Goal: Task Accomplishment & Management: Complete application form

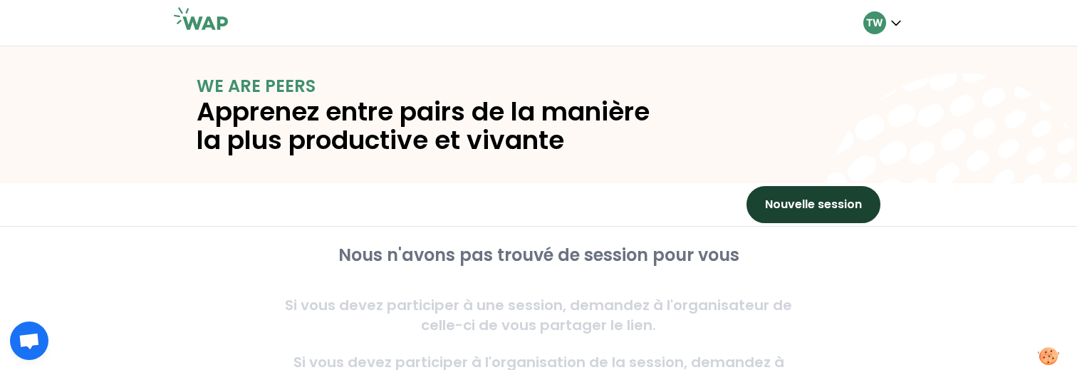
click at [789, 202] on button "Nouvelle session" at bounding box center [813, 204] width 134 height 37
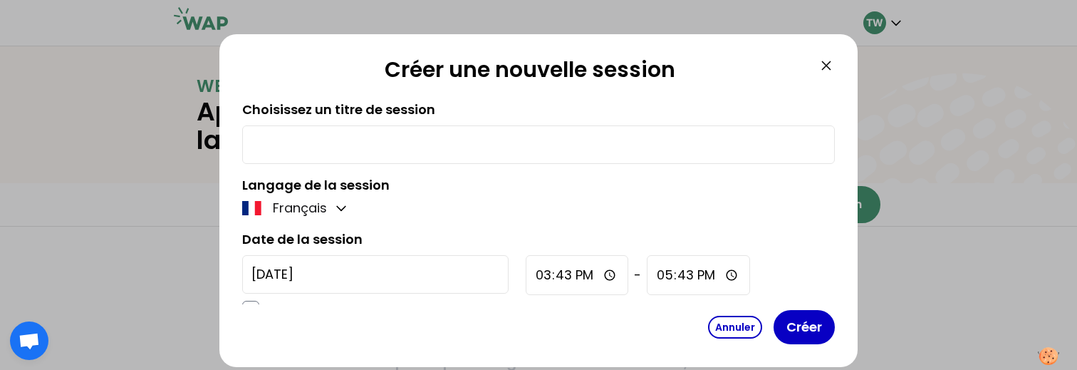
click at [364, 149] on input "text" at bounding box center [538, 145] width 574 height 20
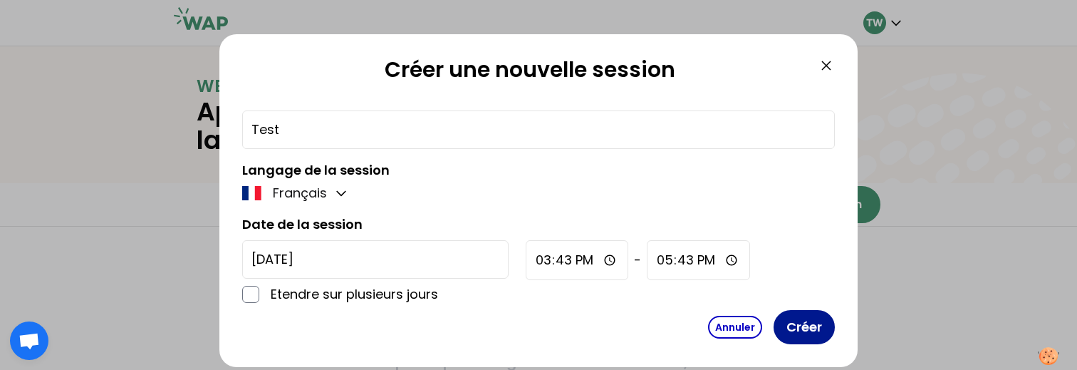
type input "Test"
click at [801, 323] on button "Créer" at bounding box center [803, 327] width 61 height 34
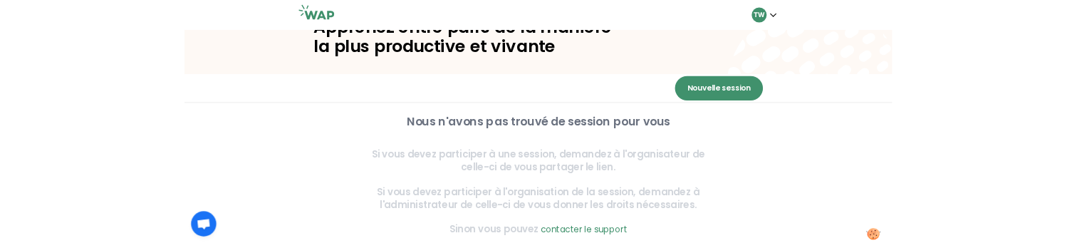
scroll to position [105, 0]
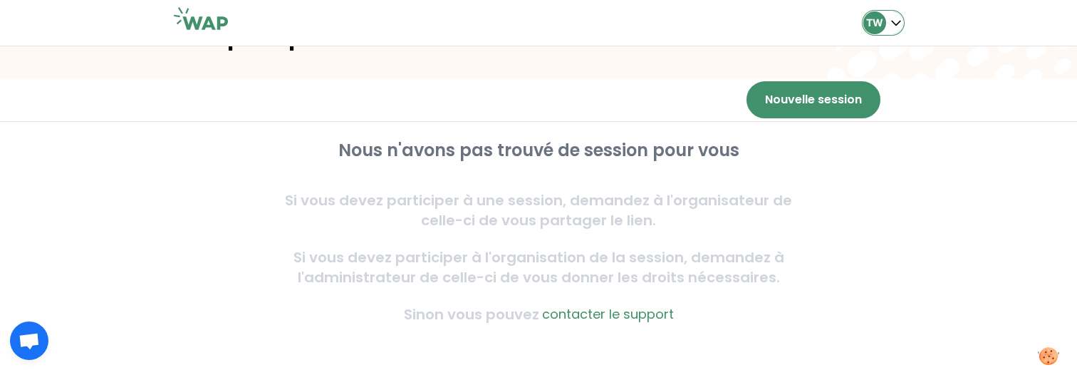
click at [896, 27] on icon "button" at bounding box center [896, 23] width 14 height 14
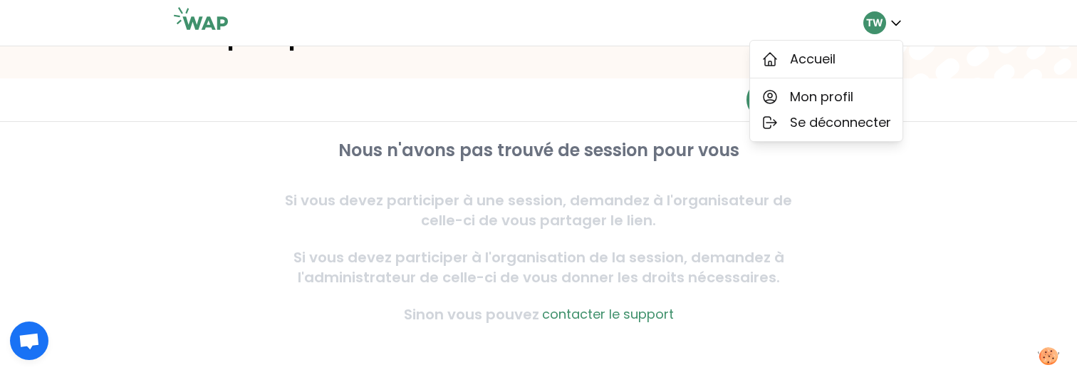
click at [568, 88] on div "Nouvelle session" at bounding box center [538, 99] width 729 height 43
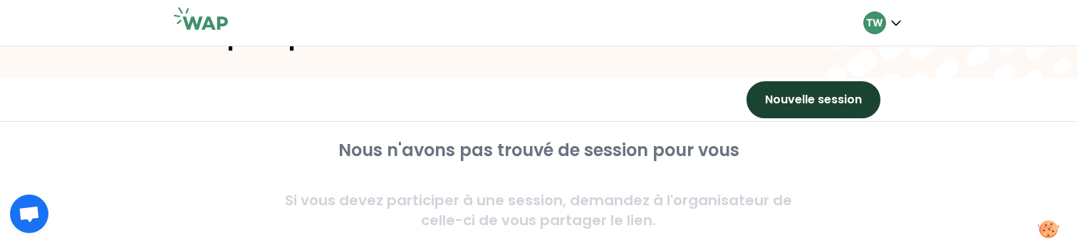
click at [842, 111] on button "Nouvelle session" at bounding box center [813, 99] width 134 height 37
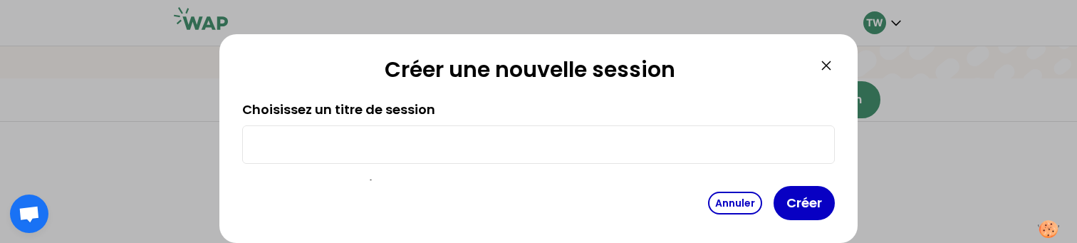
click at [451, 147] on input "text" at bounding box center [538, 145] width 574 height 20
drag, startPoint x: 451, startPoint y: 147, endPoint x: 413, endPoint y: 135, distance: 39.6
click at [443, 143] on input "Testlol" at bounding box center [538, 145] width 574 height 20
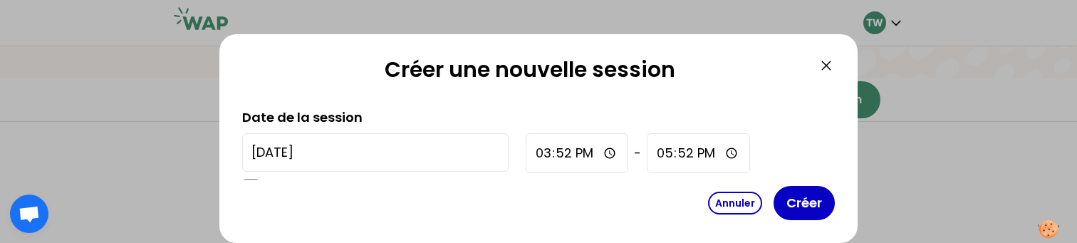
scroll to position [139, 0]
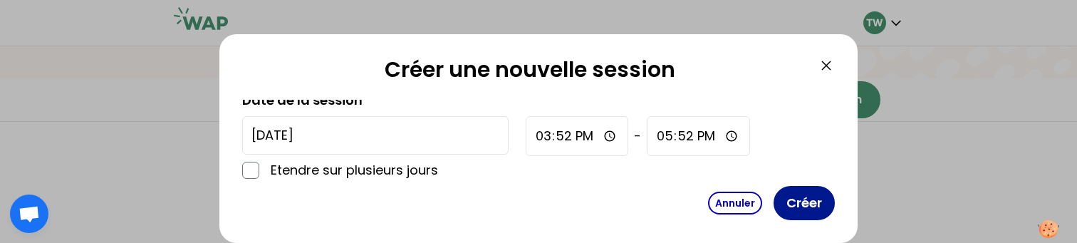
type input "Testlol"
click at [816, 207] on button "Créer" at bounding box center [803, 203] width 61 height 34
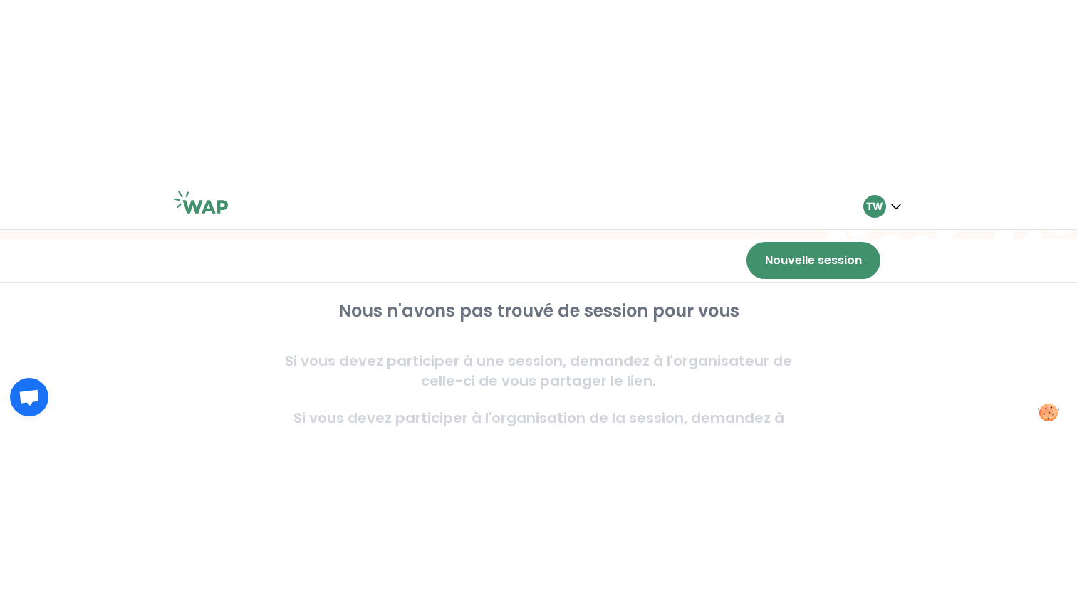
scroll to position [0, 0]
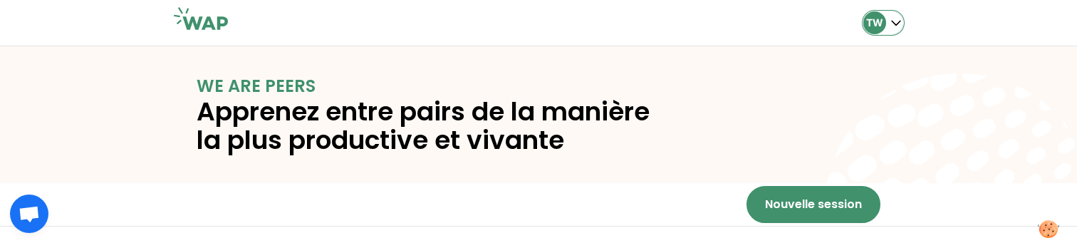
click at [876, 24] on p "TW" at bounding box center [874, 23] width 17 height 14
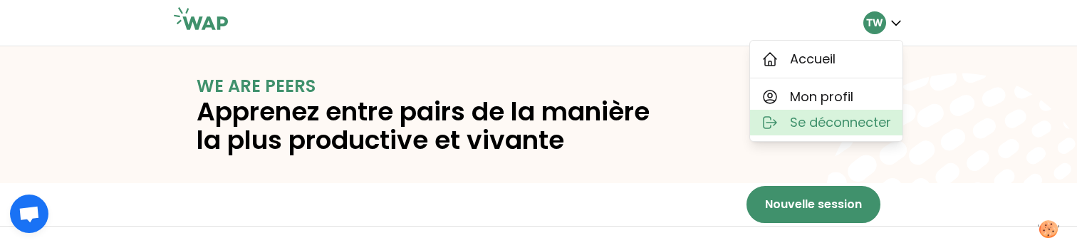
click at [833, 131] on span "Se déconnecter" at bounding box center [840, 123] width 101 height 20
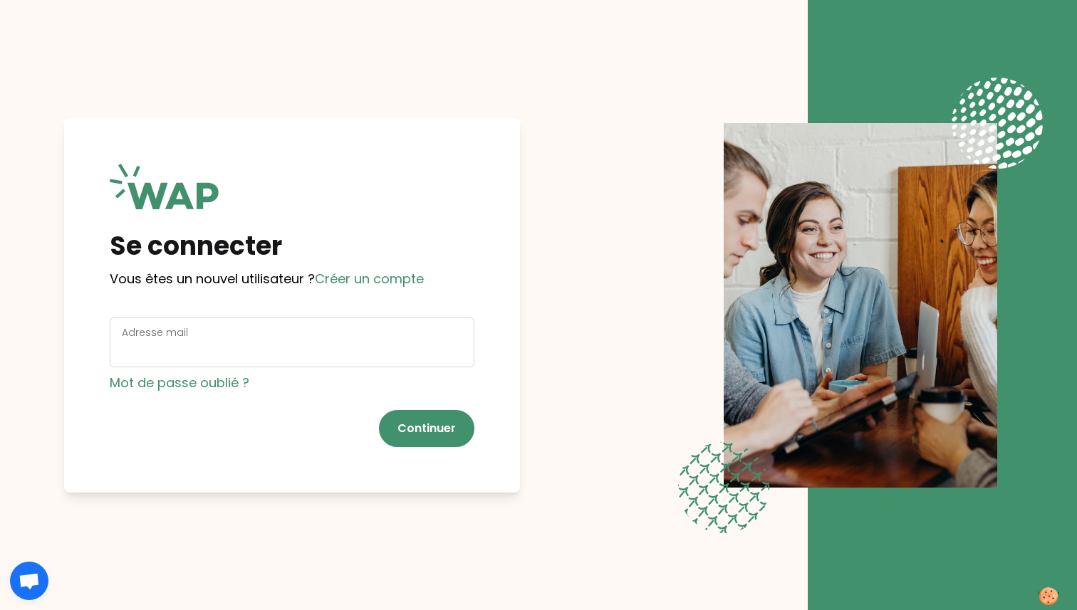
click at [1059, 254] on div at bounding box center [942, 305] width 269 height 610
click at [212, 336] on div "Adresse mail" at bounding box center [292, 342] width 340 height 37
click at [212, 350] on input "Adresse mail" at bounding box center [292, 351] width 340 height 20
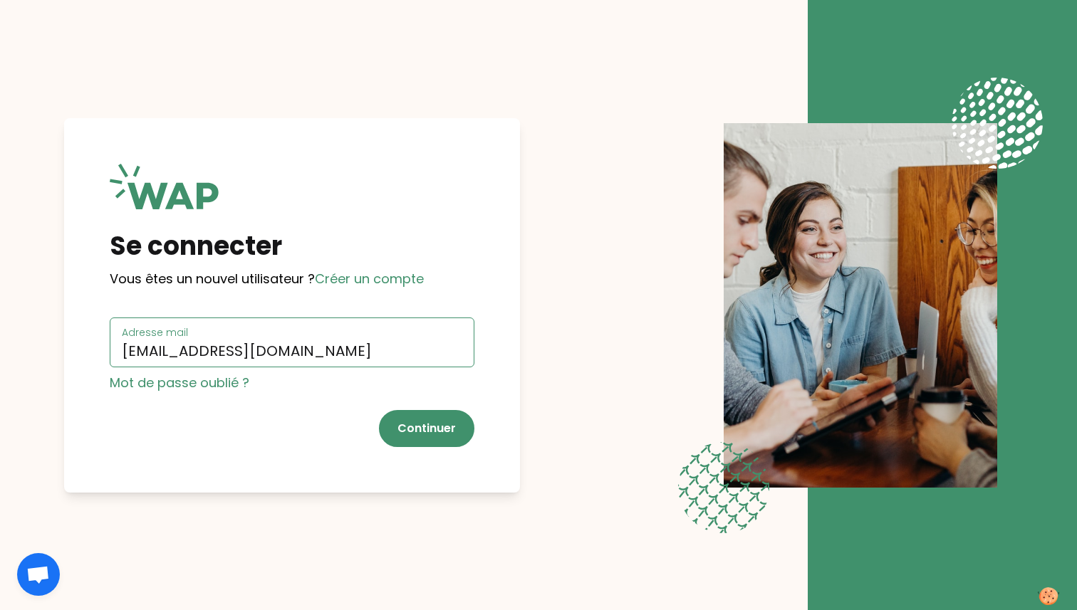
click at [273, 347] on input "[EMAIL_ADDRESS][DOMAIN_NAME]" at bounding box center [292, 351] width 340 height 20
type input "[EMAIL_ADDRESS][DOMAIN_NAME]"
click button "Continuer" at bounding box center [426, 428] width 95 height 37
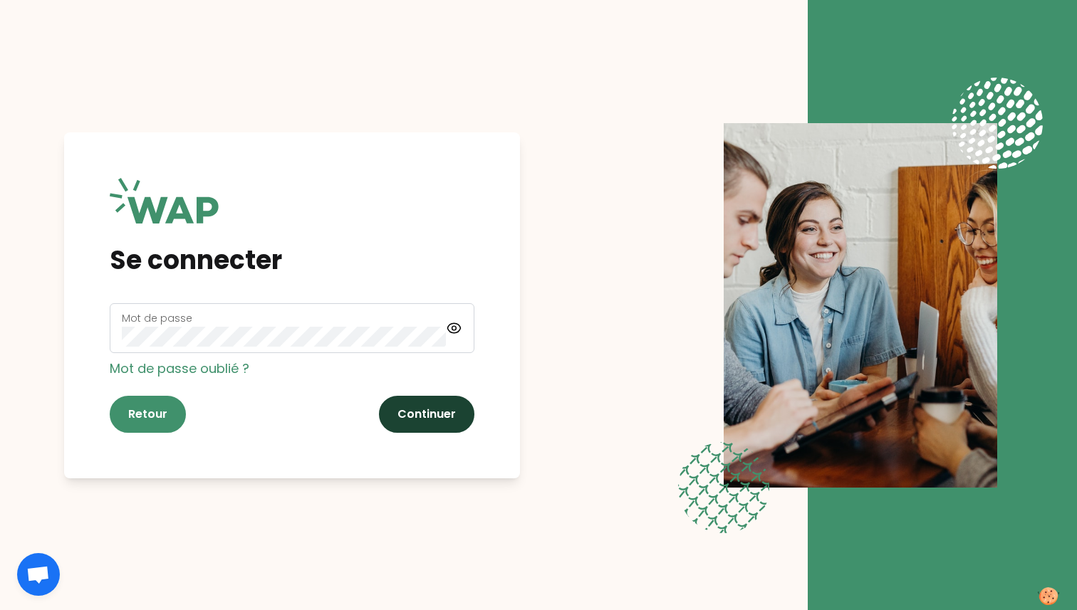
click at [432, 369] on button "Continuer" at bounding box center [426, 414] width 95 height 37
